Goal: Task Accomplishment & Management: Use online tool/utility

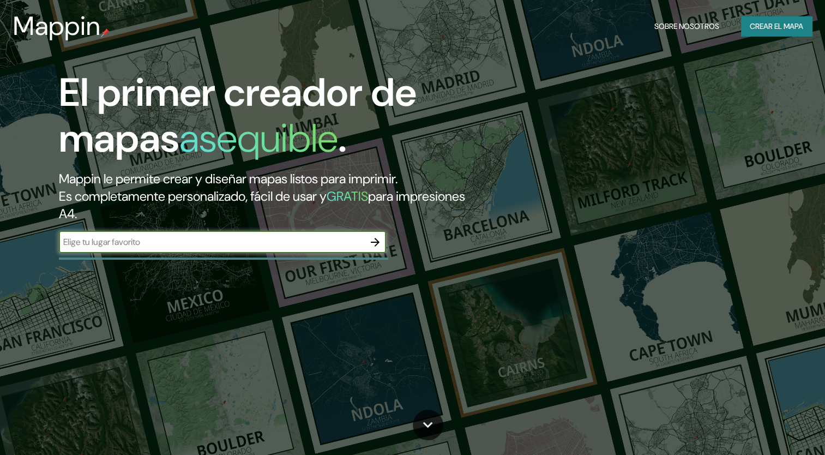
click at [253, 240] on input "text" at bounding box center [211, 242] width 305 height 13
type input "bogota"
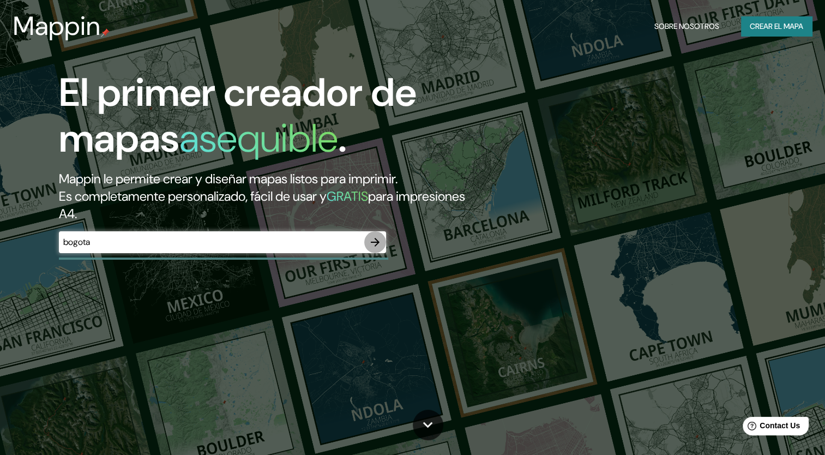
click at [373, 245] on icon "button" at bounding box center [375, 242] width 13 height 13
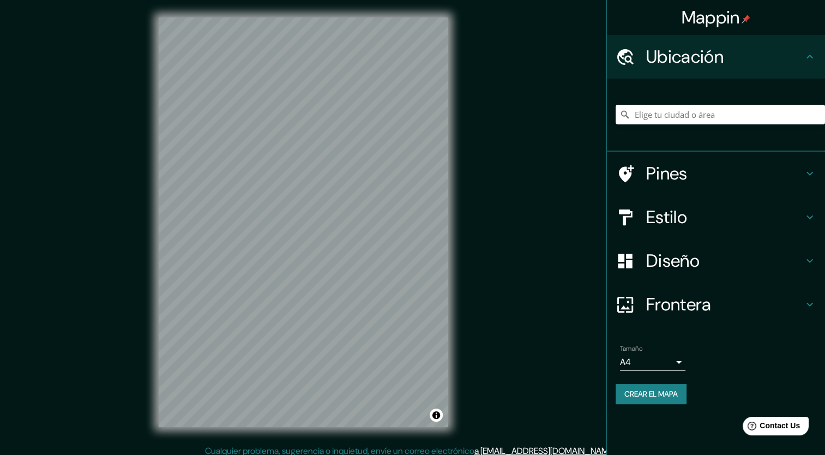
click at [697, 212] on h4 "Estilo" at bounding box center [724, 217] width 157 height 22
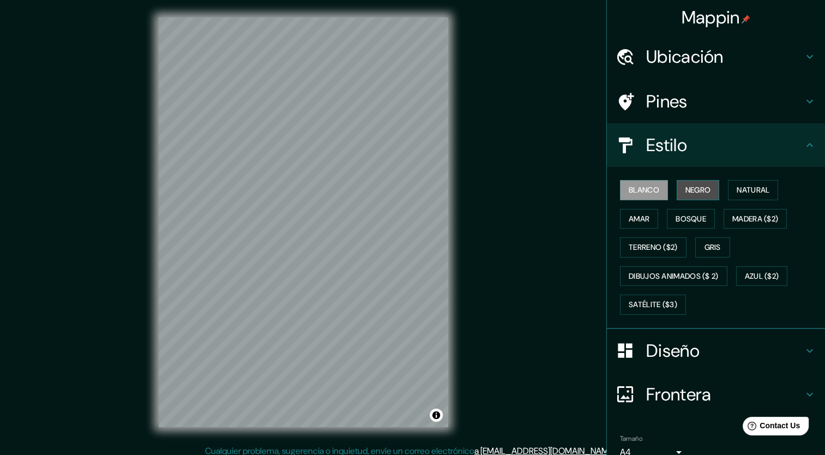
click at [692, 186] on font "Negro" at bounding box center [698, 190] width 26 height 14
click at [675, 69] on div "Ubicación" at bounding box center [716, 57] width 218 height 44
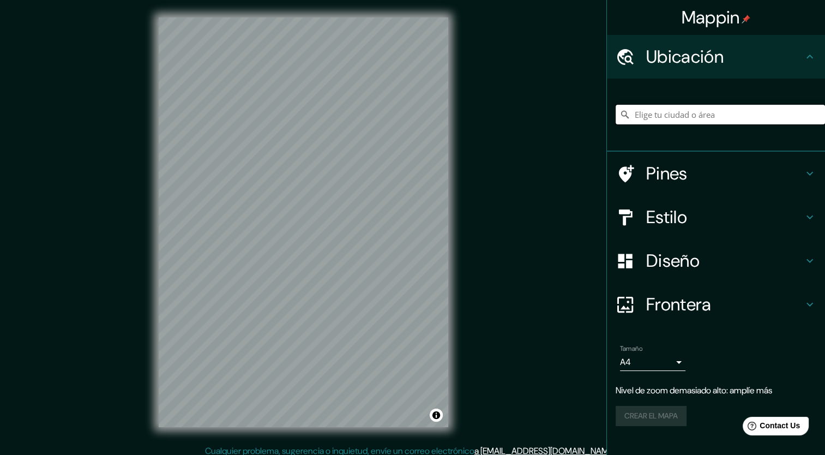
click at [663, 115] on input "Elige tu ciudad o área" at bounding box center [720, 115] width 209 height 20
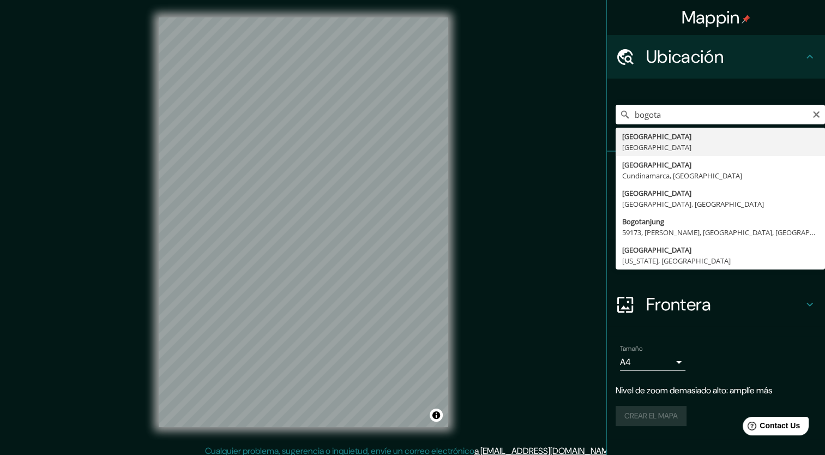
type input "[GEOGRAPHIC_DATA], [GEOGRAPHIC_DATA]"
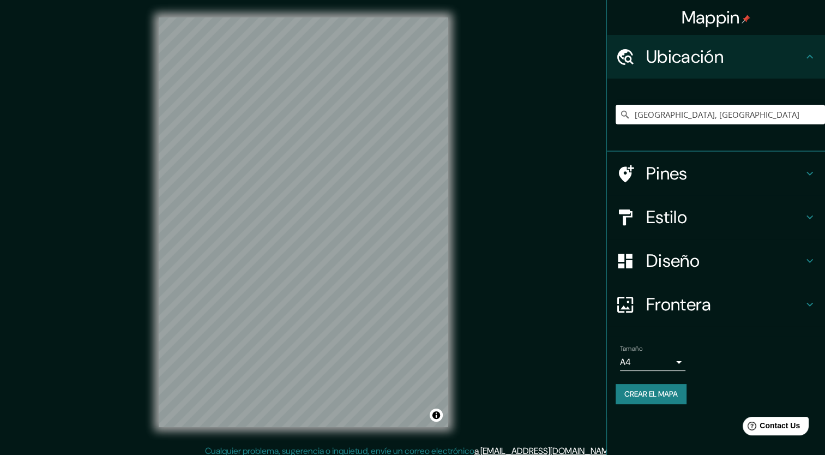
click at [672, 212] on h4 "Estilo" at bounding box center [724, 217] width 157 height 22
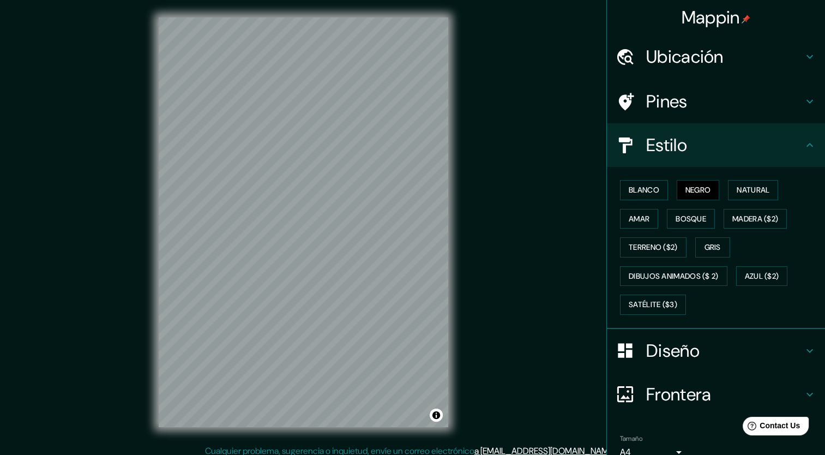
click at [678, 355] on h4 "Diseño" at bounding box center [724, 351] width 157 height 22
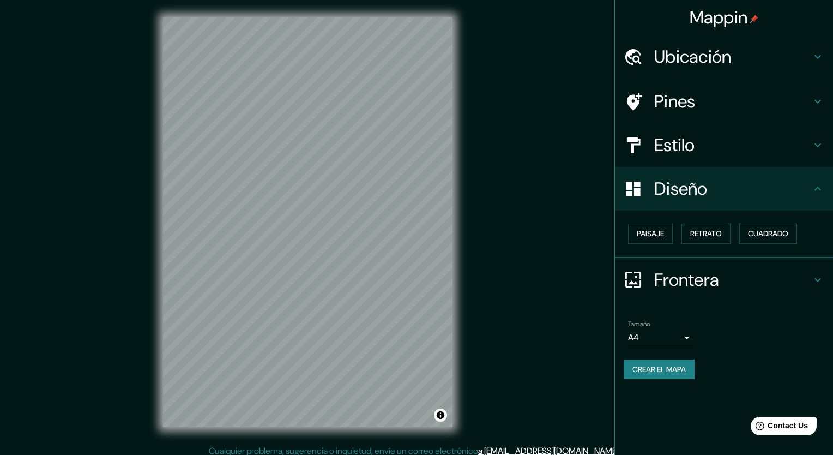
click at [665, 335] on body "Mappin Ubicación [GEOGRAPHIC_DATA], [GEOGRAPHIC_DATA] Pines Estilo Diseño Paisa…" at bounding box center [416, 227] width 833 height 455
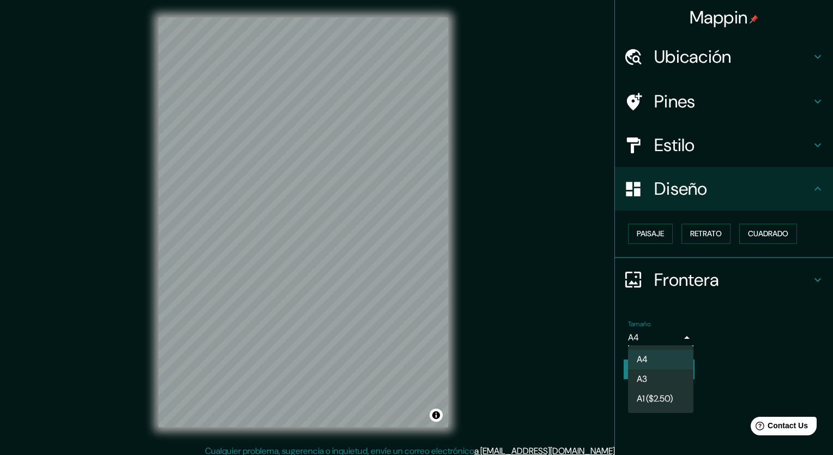
click at [652, 374] on li "A3" at bounding box center [660, 379] width 65 height 20
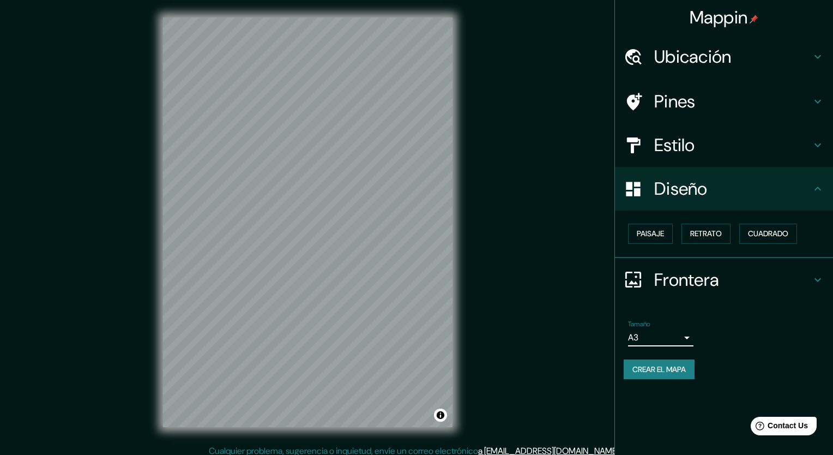
click at [665, 339] on body "Mappin Ubicación [GEOGRAPHIC_DATA], [GEOGRAPHIC_DATA] Pines Estilo Diseño Paisa…" at bounding box center [416, 227] width 833 height 455
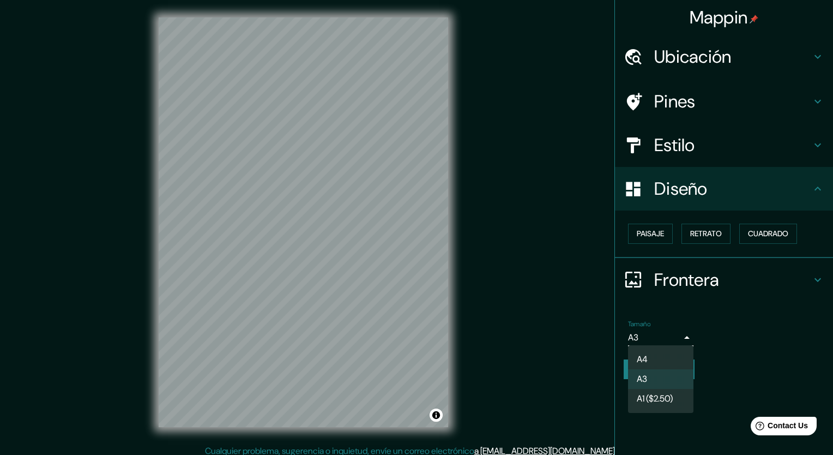
click at [661, 359] on li "A4" at bounding box center [660, 360] width 65 height 20
click at [665, 335] on body "Mappin Ubicación [GEOGRAPHIC_DATA], [GEOGRAPHIC_DATA] Pines Estilo Diseño Paisa…" at bounding box center [416, 227] width 833 height 455
click at [660, 374] on li "A3" at bounding box center [660, 379] width 65 height 20
type input "a4"
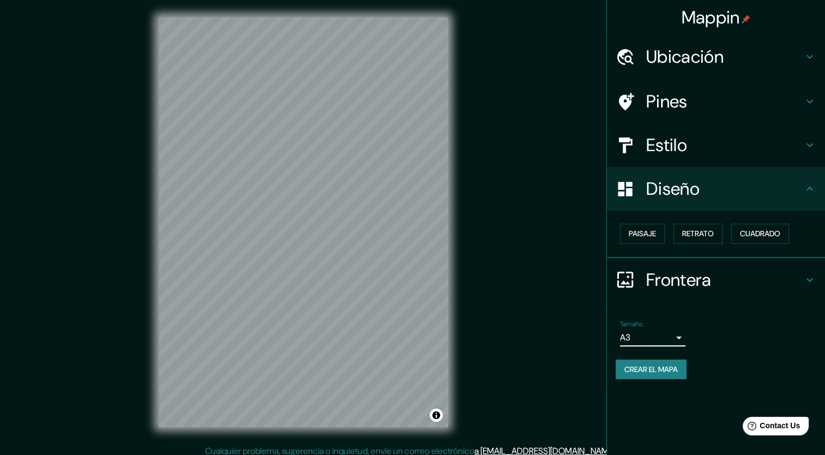
click at [661, 365] on font "Crear el mapa" at bounding box center [650, 370] width 53 height 14
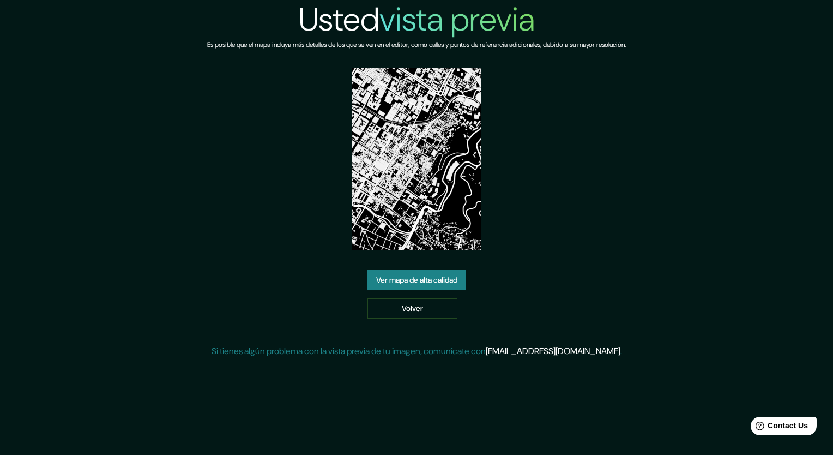
click at [436, 281] on link "Ver mapa de alta calidad" at bounding box center [417, 280] width 99 height 20
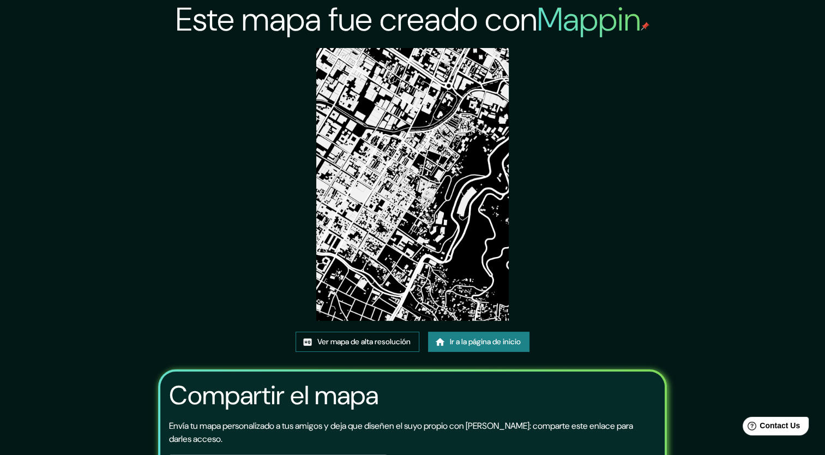
click at [344, 344] on font "Ver mapa de alta resolución" at bounding box center [363, 342] width 93 height 14
click at [457, 345] on font "Ir a la página de inicio" at bounding box center [485, 342] width 71 height 14
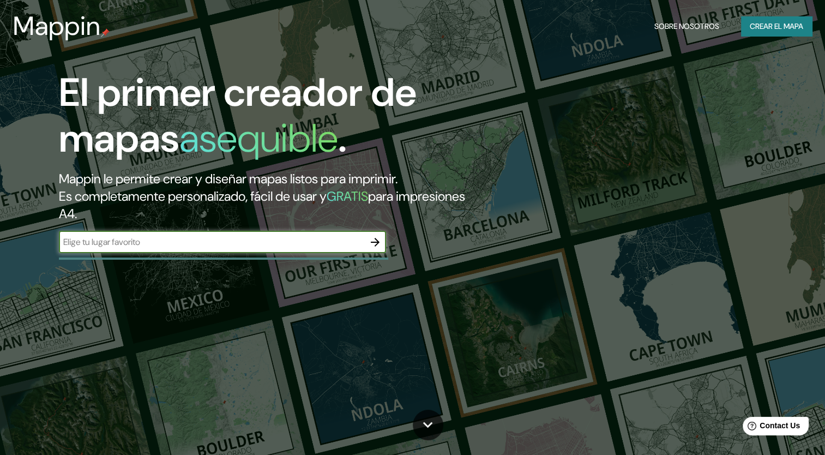
click at [317, 251] on div "​" at bounding box center [222, 242] width 327 height 22
type input "bogota"
click at [372, 243] on icon "button" at bounding box center [375, 242] width 13 height 13
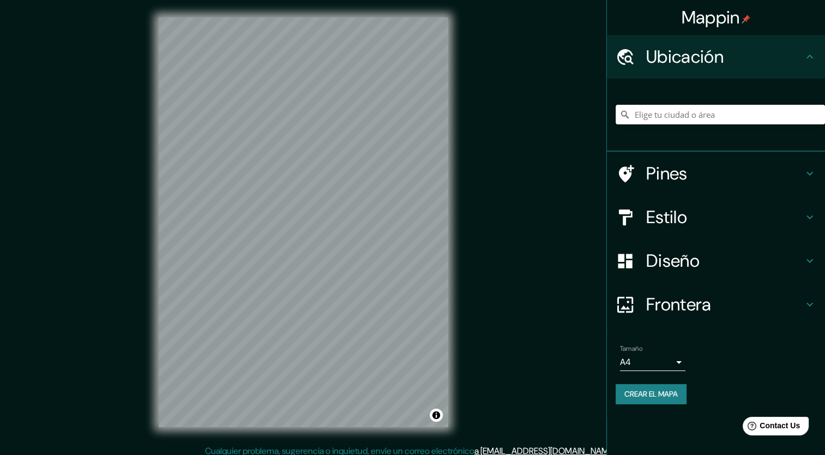
click at [669, 117] on input "Elige tu ciudad o área" at bounding box center [720, 115] width 209 height 20
type input "[GEOGRAPHIC_DATA], [GEOGRAPHIC_DATA]"
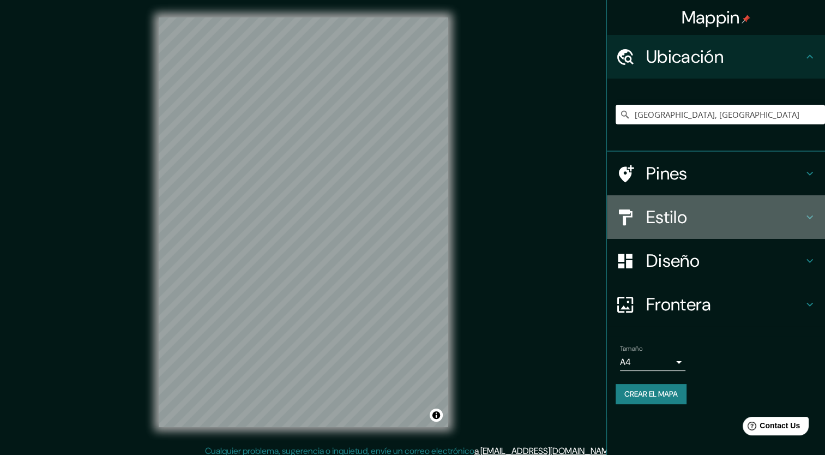
click at [659, 213] on h4 "Estilo" at bounding box center [724, 217] width 157 height 22
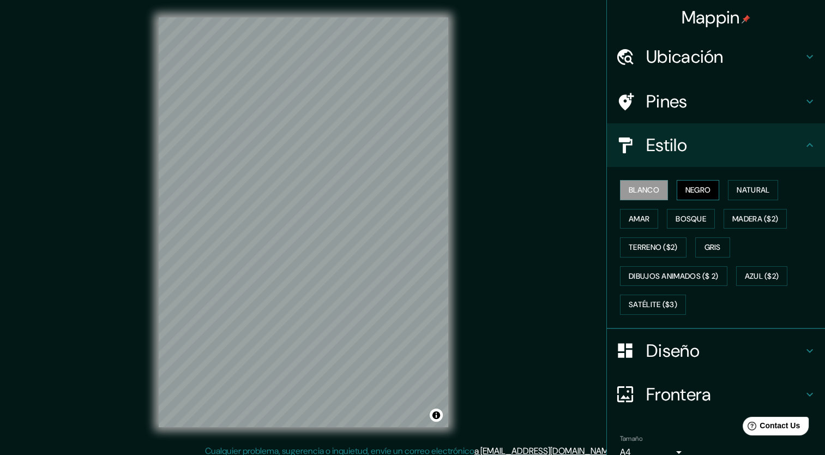
click at [687, 190] on font "Negro" at bounding box center [698, 190] width 26 height 14
click at [685, 190] on font "Negro" at bounding box center [698, 190] width 26 height 14
click at [631, 190] on font "Blanco" at bounding box center [644, 190] width 31 height 14
click at [689, 185] on font "Negro" at bounding box center [698, 190] width 26 height 14
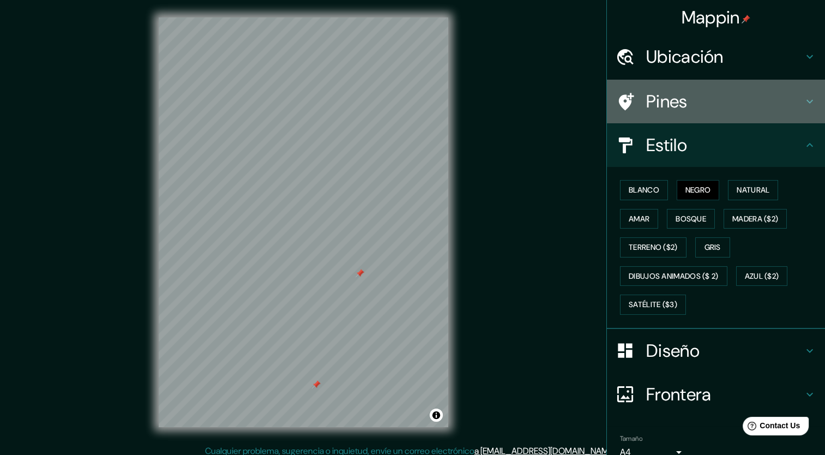
click at [646, 104] on h4 "Pines" at bounding box center [724, 102] width 157 height 22
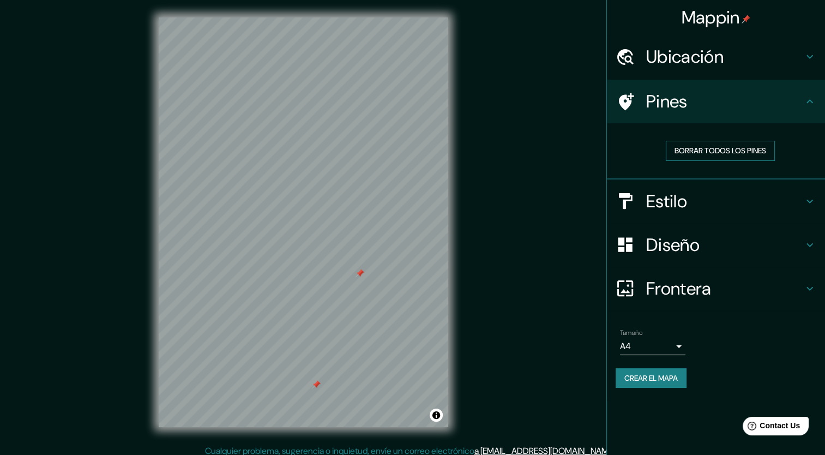
click at [687, 153] on font "Borrar todos los pines" at bounding box center [721, 151] width 92 height 14
click at [681, 206] on h4 "Estilo" at bounding box center [724, 201] width 157 height 22
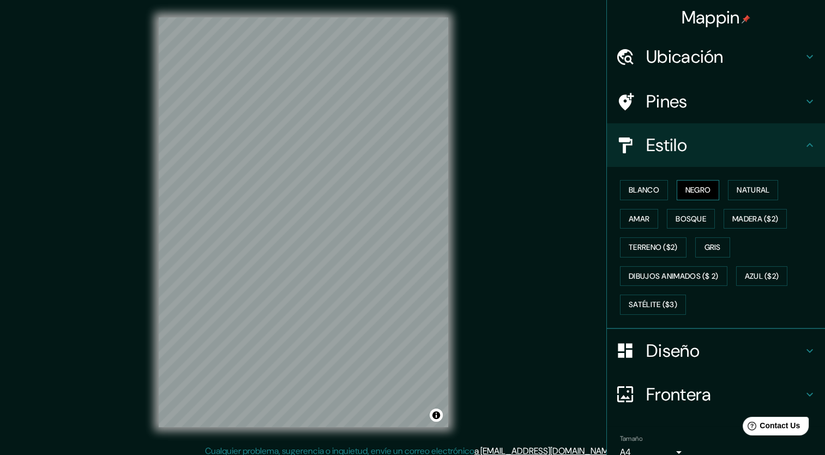
click at [685, 195] on font "Negro" at bounding box center [698, 190] width 26 height 14
click at [586, 141] on div "Mappin Ubicación Bogotá, Colombia Bogotá Colombia Bogotá Cundinamarca, Colombia…" at bounding box center [412, 231] width 825 height 462
click at [576, 210] on div "Mappin Ubicación Bogotá, Colombia Bogotá Colombia Bogotá Cundinamarca, Colombia…" at bounding box center [412, 231] width 825 height 462
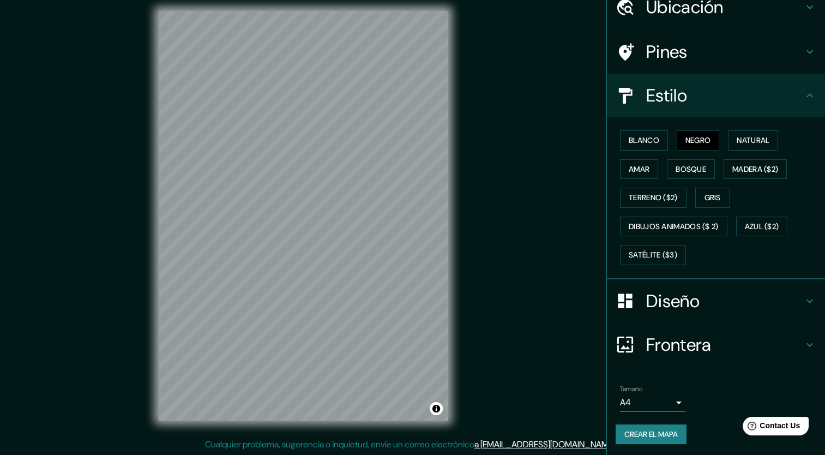
scroll to position [7, 0]
click at [648, 435] on font "Crear el mapa" at bounding box center [650, 435] width 53 height 14
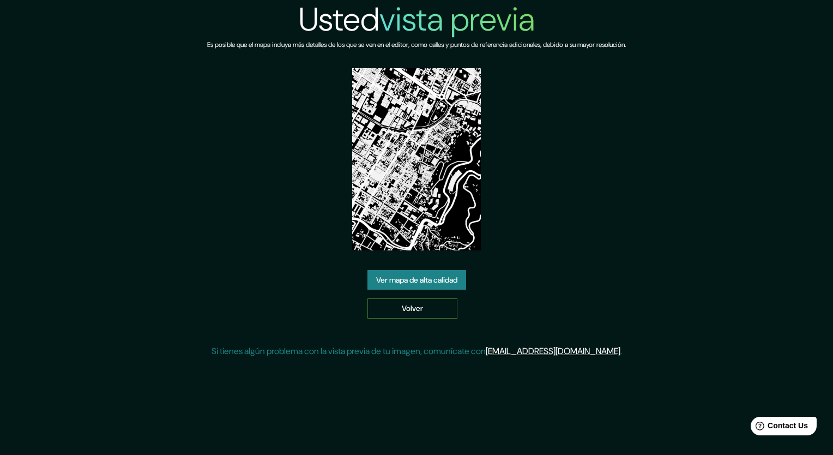
click at [422, 312] on link "Volver" at bounding box center [413, 308] width 90 height 20
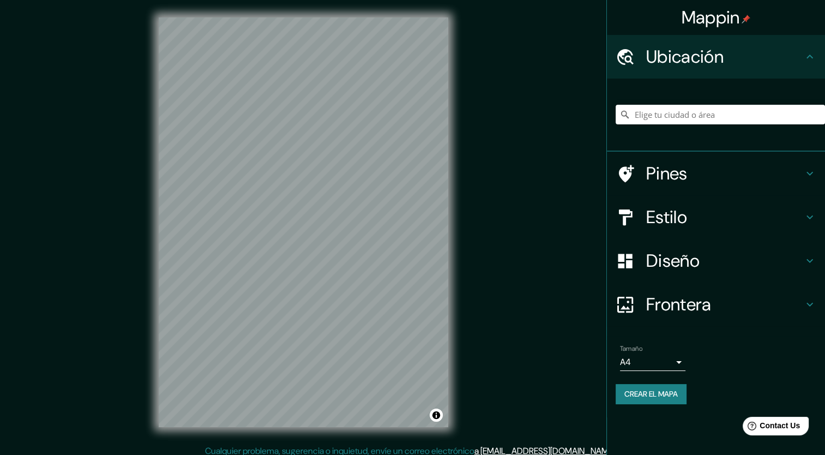
click at [661, 217] on h4 "Estilo" at bounding box center [724, 217] width 157 height 22
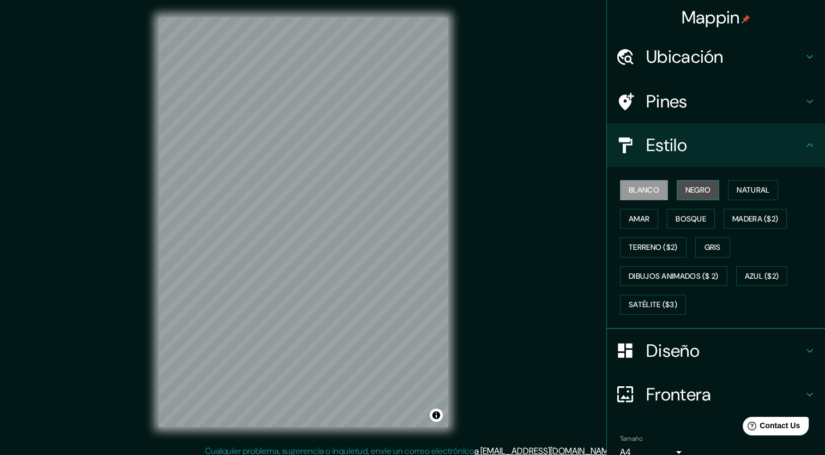
click at [685, 189] on font "Negro" at bounding box center [698, 190] width 26 height 14
click at [656, 55] on h4 "Ubicación" at bounding box center [724, 57] width 157 height 22
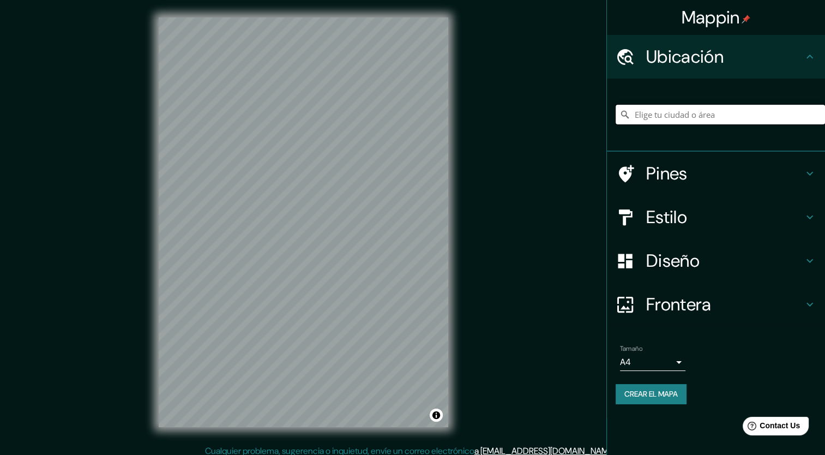
click at [643, 113] on input "Elige tu ciudad o área" at bounding box center [720, 115] width 209 height 20
type input "[GEOGRAPHIC_DATA], [GEOGRAPHIC_DATA]"
